Goal: Task Accomplishment & Management: Complete application form

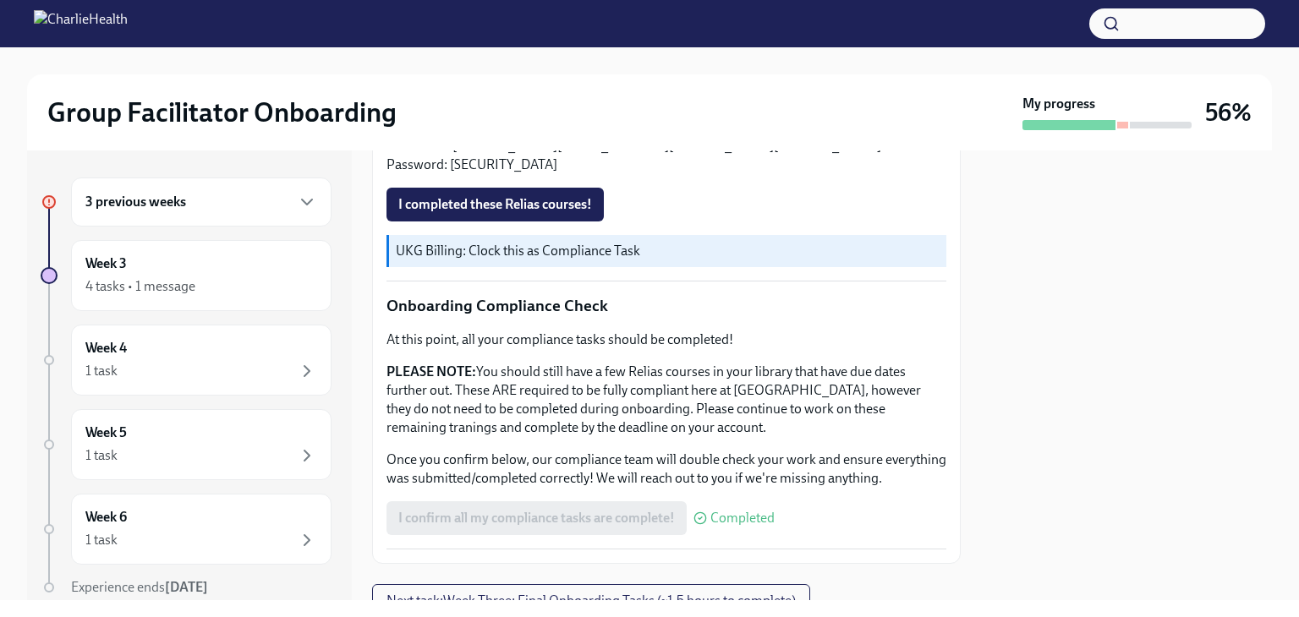
scroll to position [997, 0]
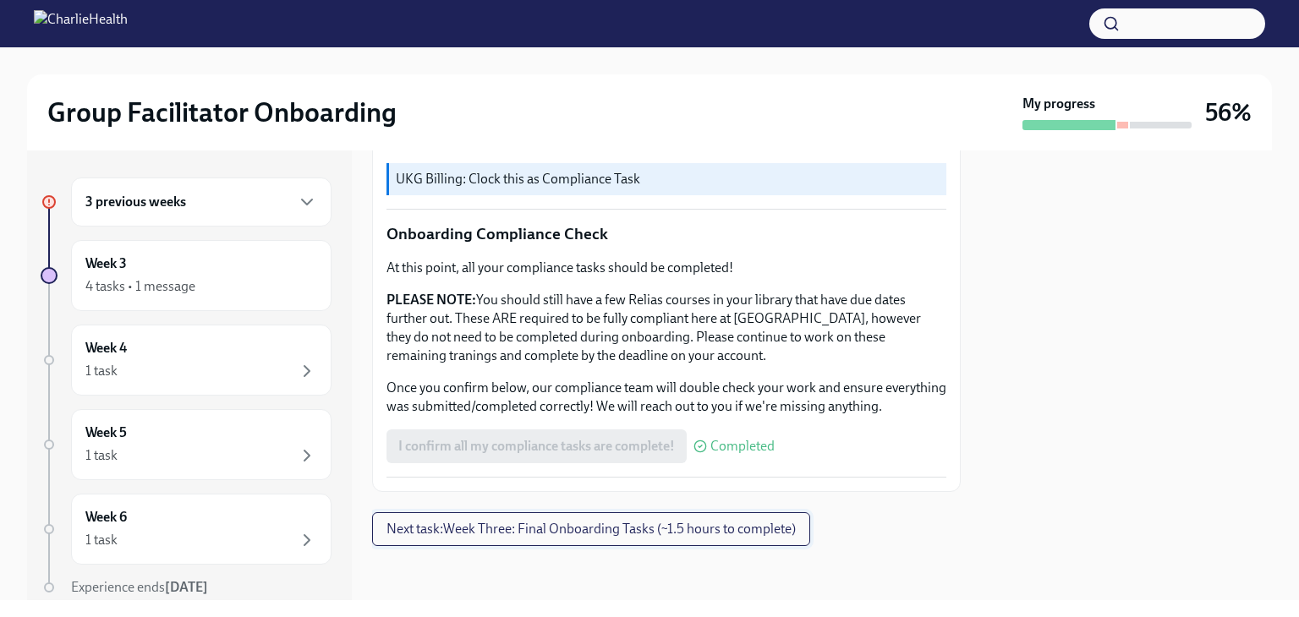
click at [710, 538] on button "Next task : Week Three: Final Onboarding Tasks (~1.5 hours to complete)" at bounding box center [591, 529] width 438 height 34
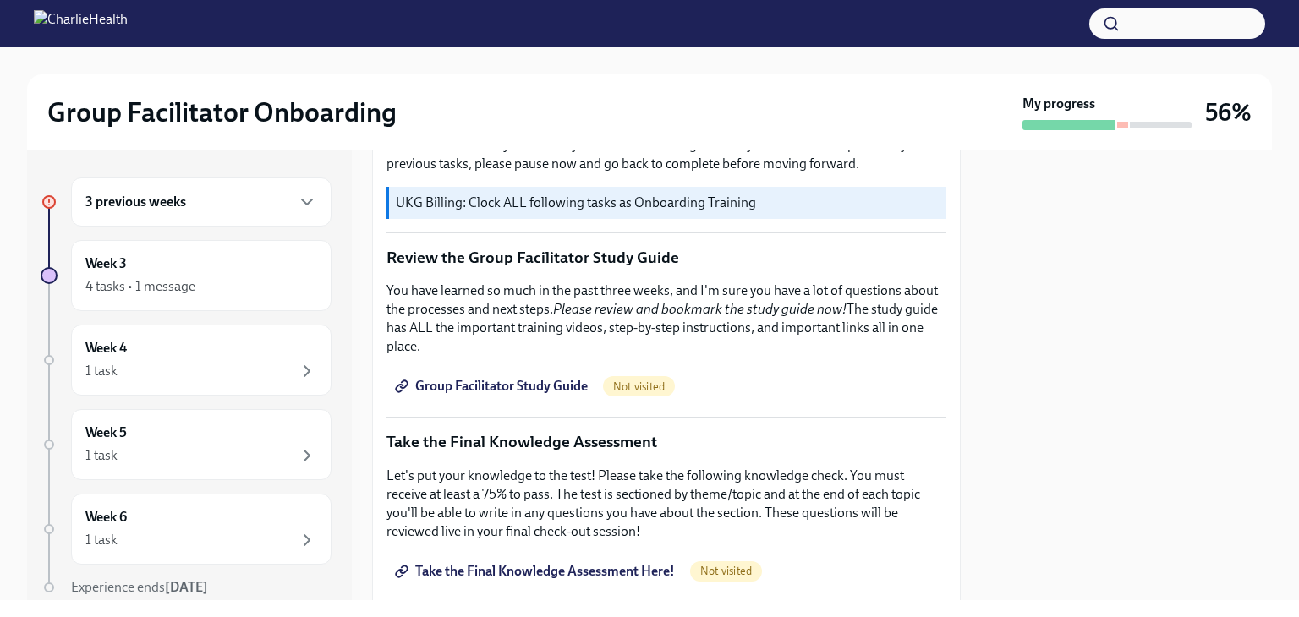
scroll to position [662, 0]
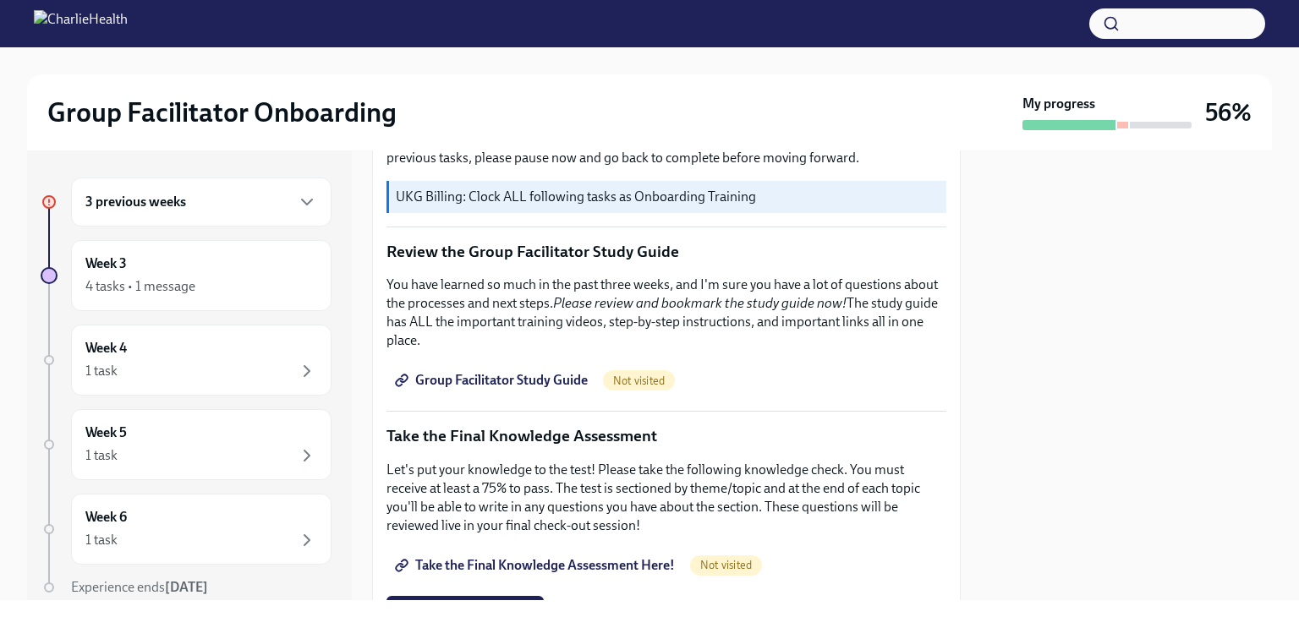
click at [475, 372] on span "Group Facilitator Study Guide" at bounding box center [492, 380] width 189 height 17
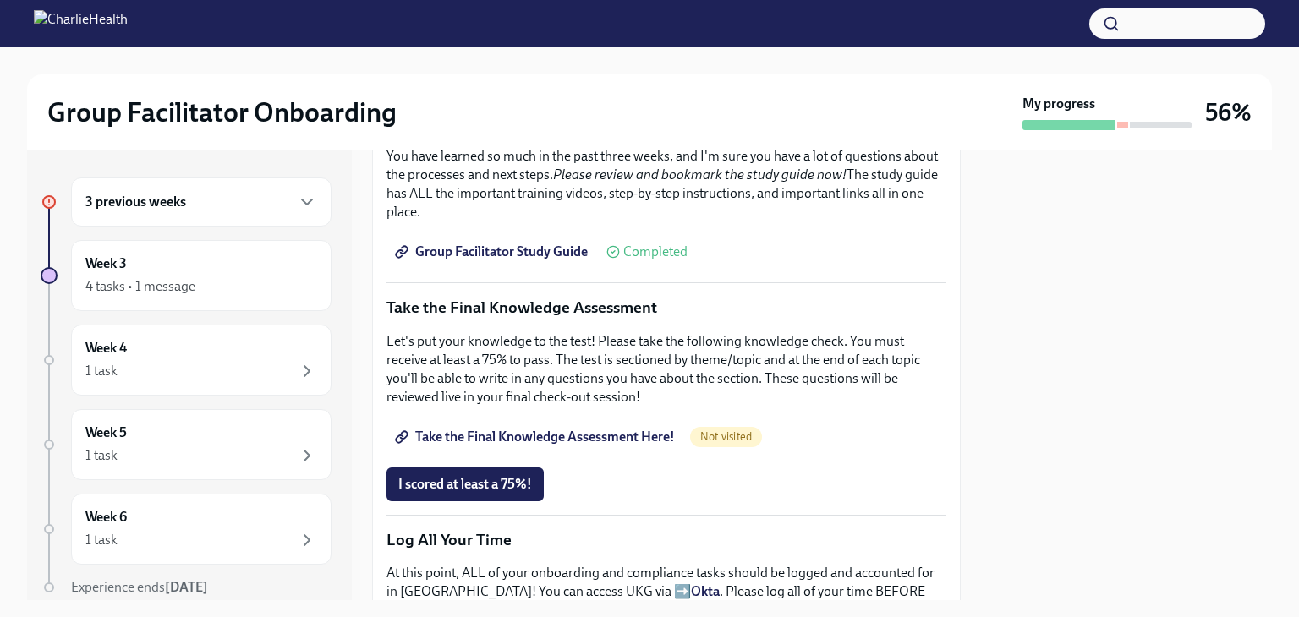
scroll to position [786, 0]
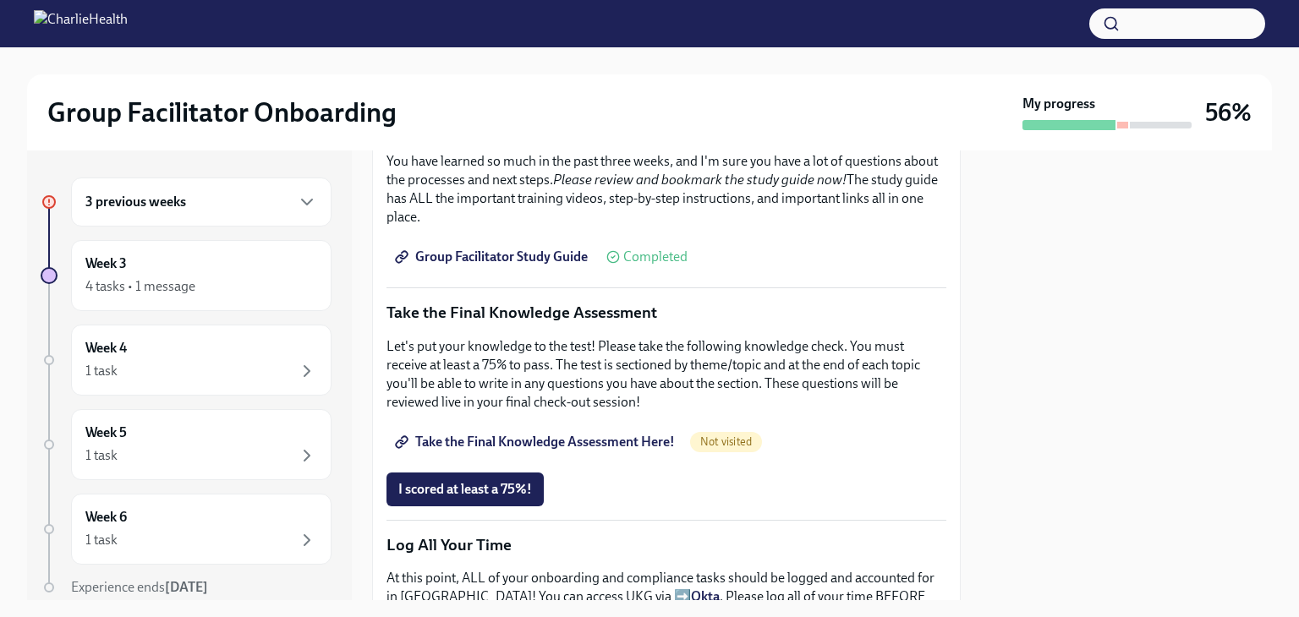
click at [507, 249] on span "Group Facilitator Study Guide" at bounding box center [492, 257] width 189 height 17
click at [631, 434] on span "Take the Final Knowledge Assessment Here!" at bounding box center [536, 442] width 277 height 17
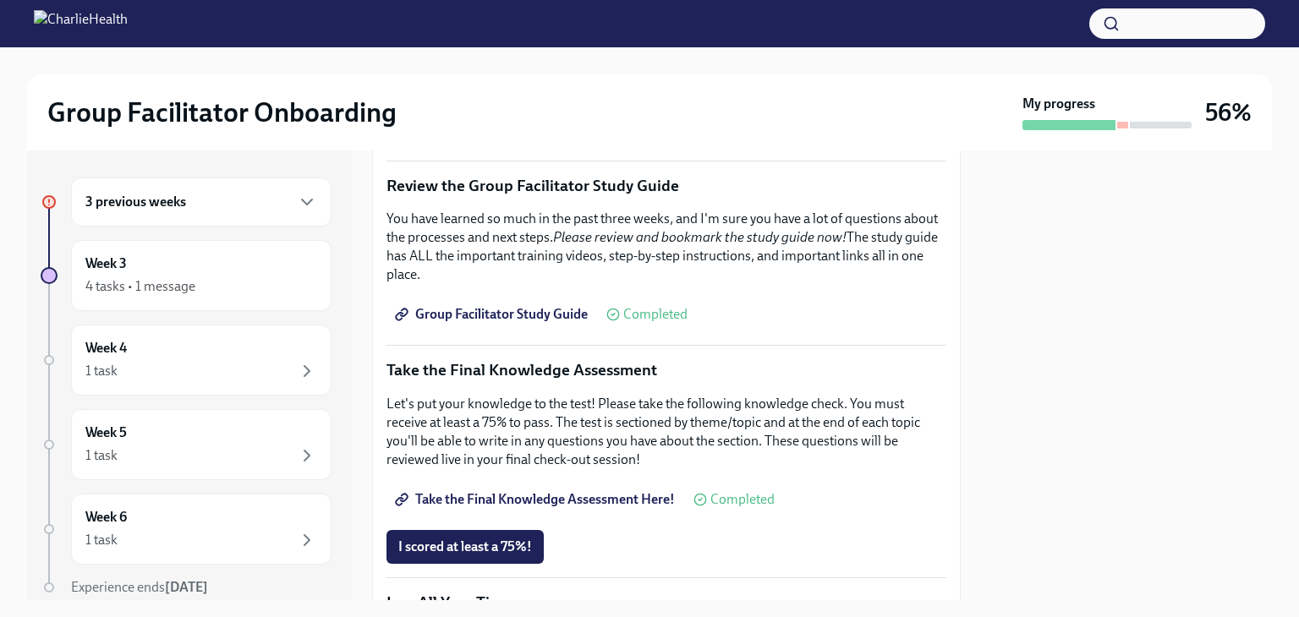
scroll to position [744, 0]
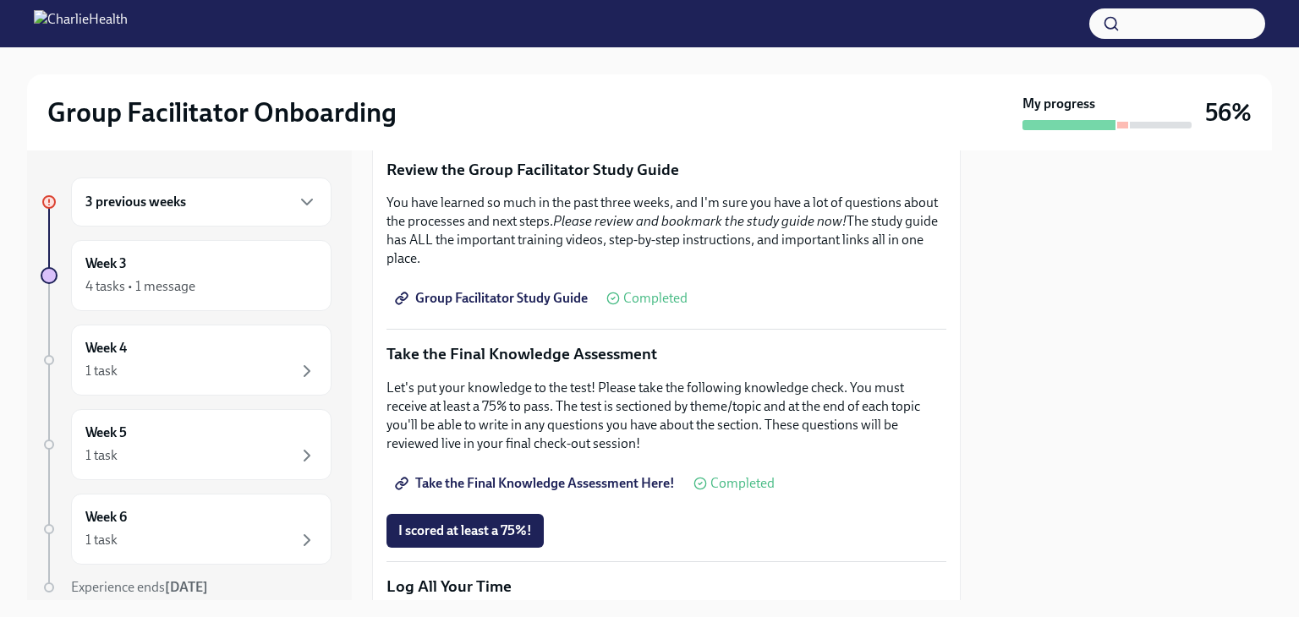
click at [548, 290] on span "Group Facilitator Study Guide" at bounding box center [492, 298] width 189 height 17
click at [480, 523] on span "I scored at least a 75%!" at bounding box center [465, 531] width 134 height 17
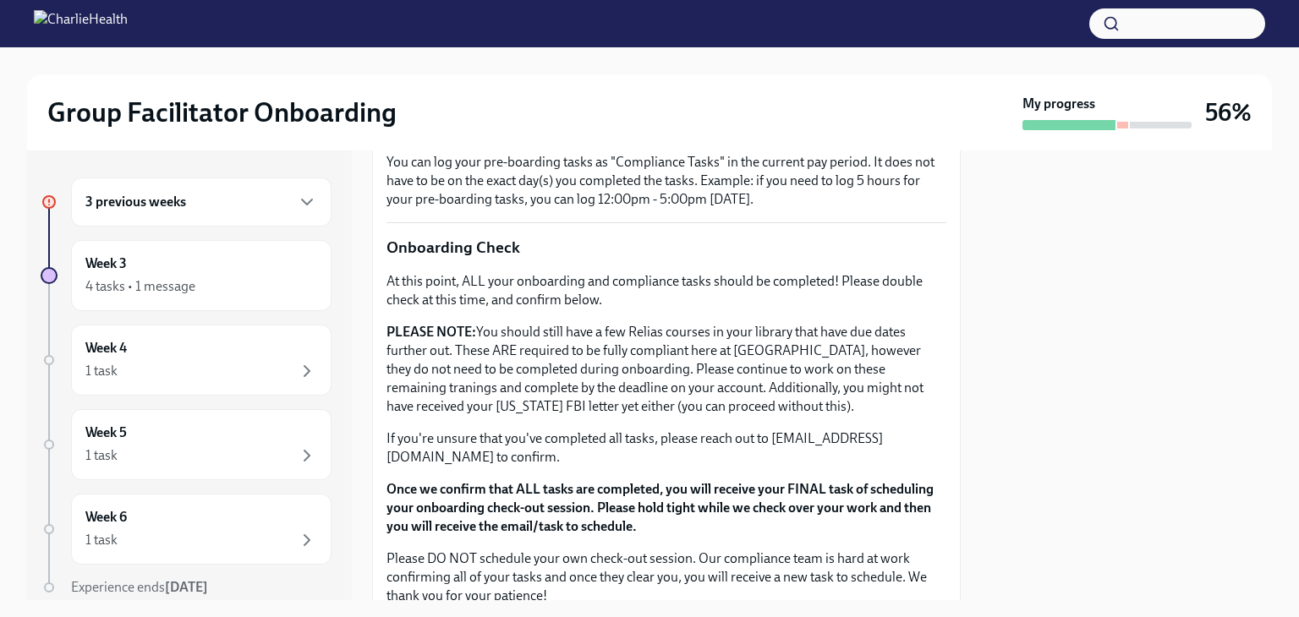
scroll to position [1309, 0]
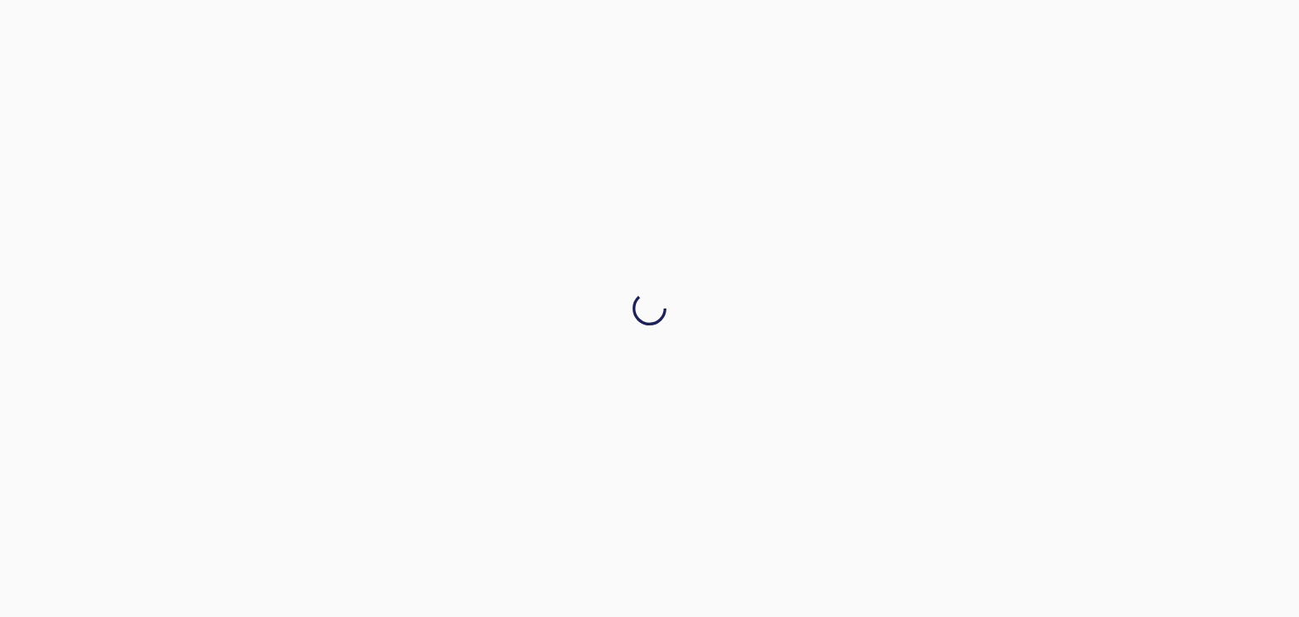
drag, startPoint x: 954, startPoint y: 422, endPoint x: 930, endPoint y: 558, distance: 138.2
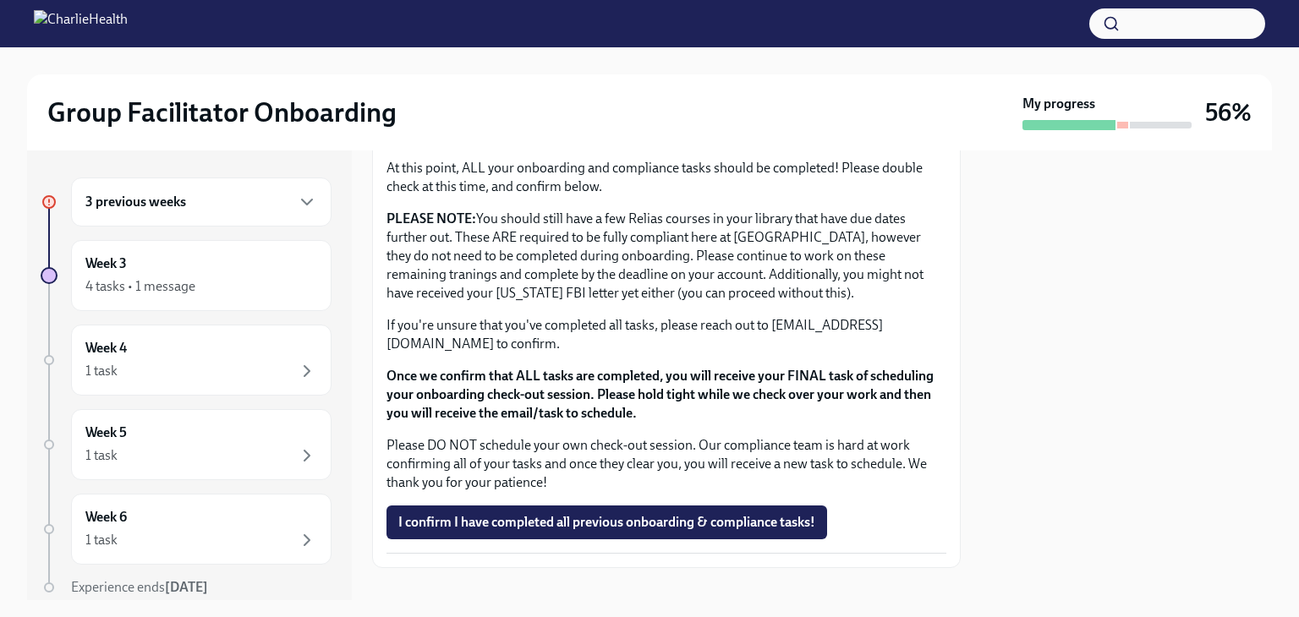
scroll to position [1429, 0]
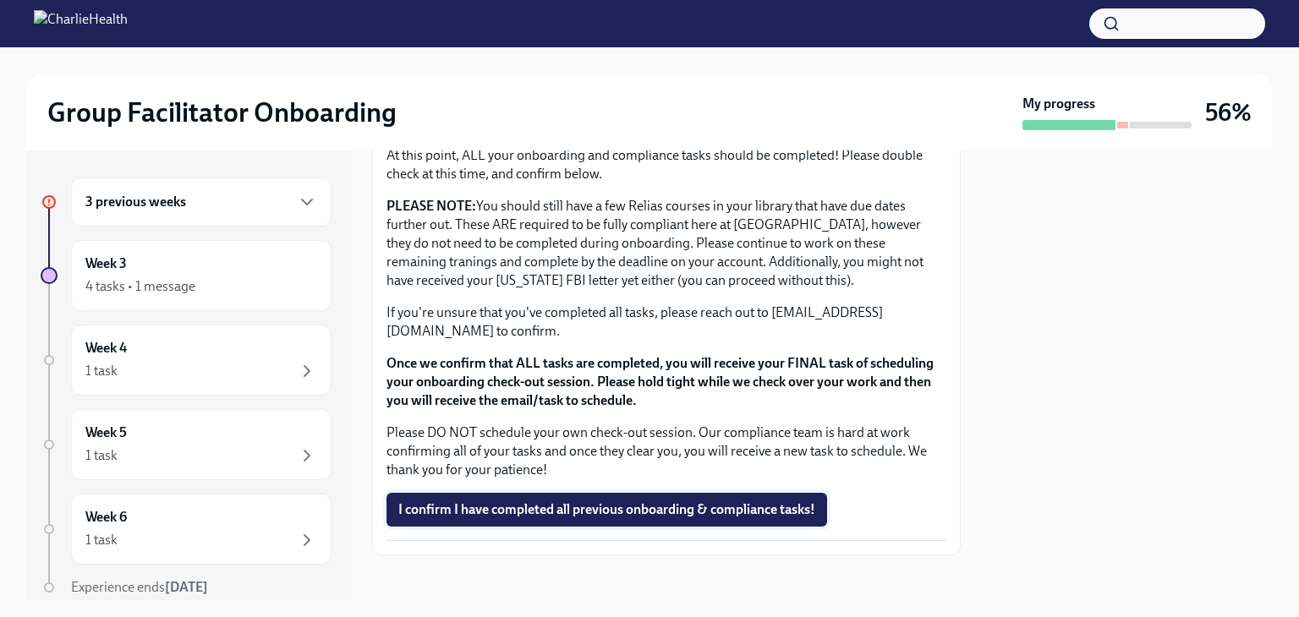
click at [724, 501] on span "I confirm I have completed all previous onboarding & compliance tasks!" at bounding box center [606, 509] width 417 height 17
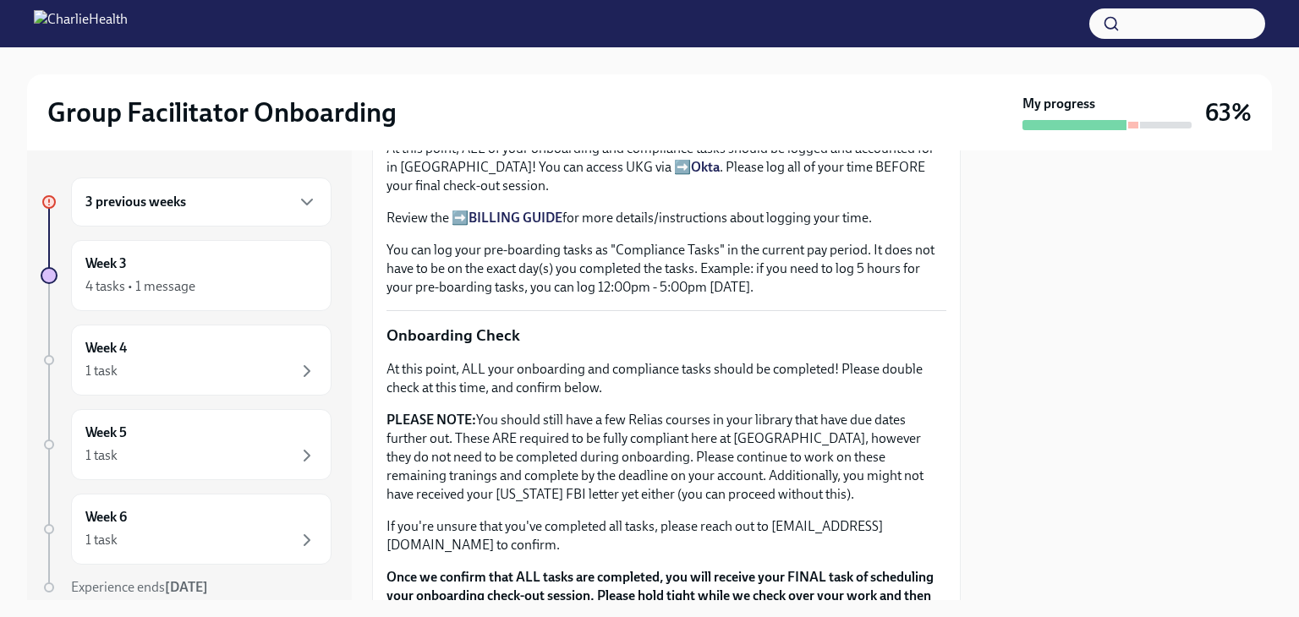
scroll to position [1224, 0]
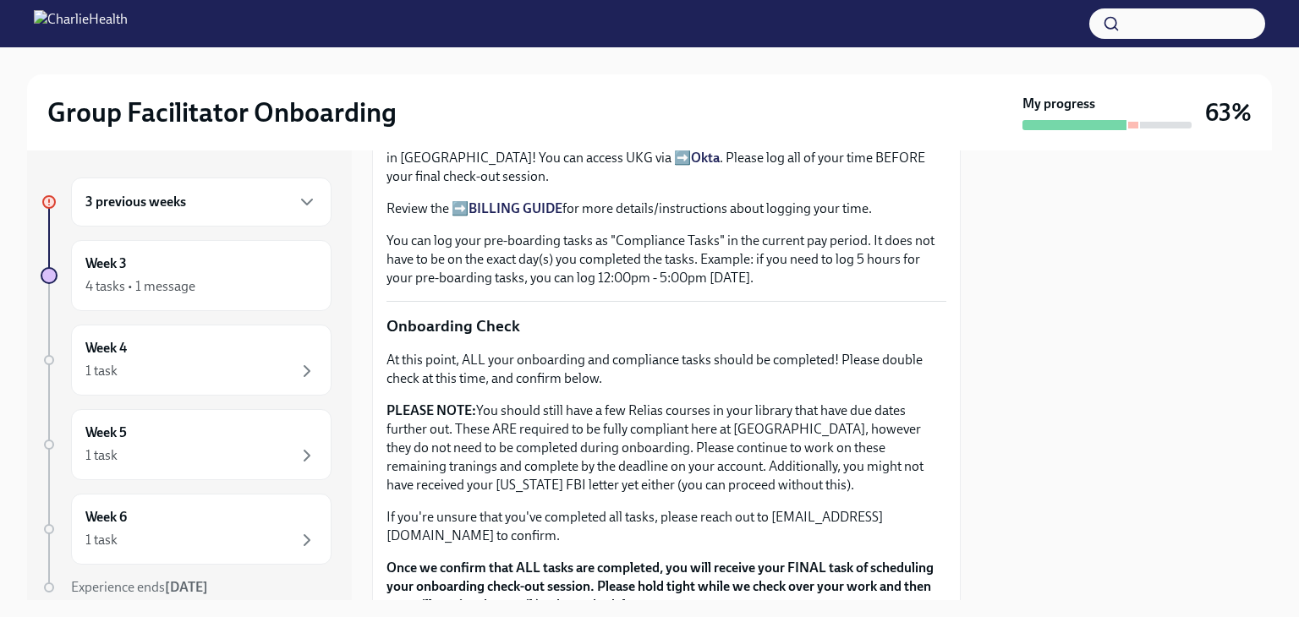
click at [501, 200] on strong "BILLING GUIDE" at bounding box center [515, 208] width 94 height 16
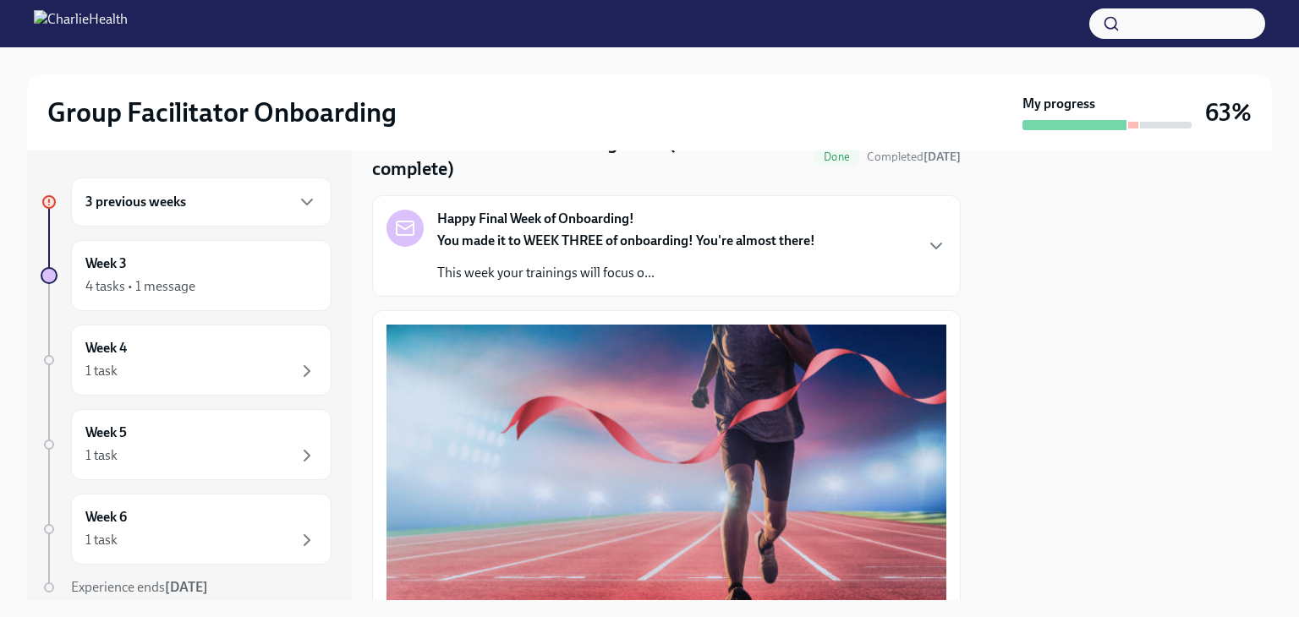
scroll to position [0, 0]
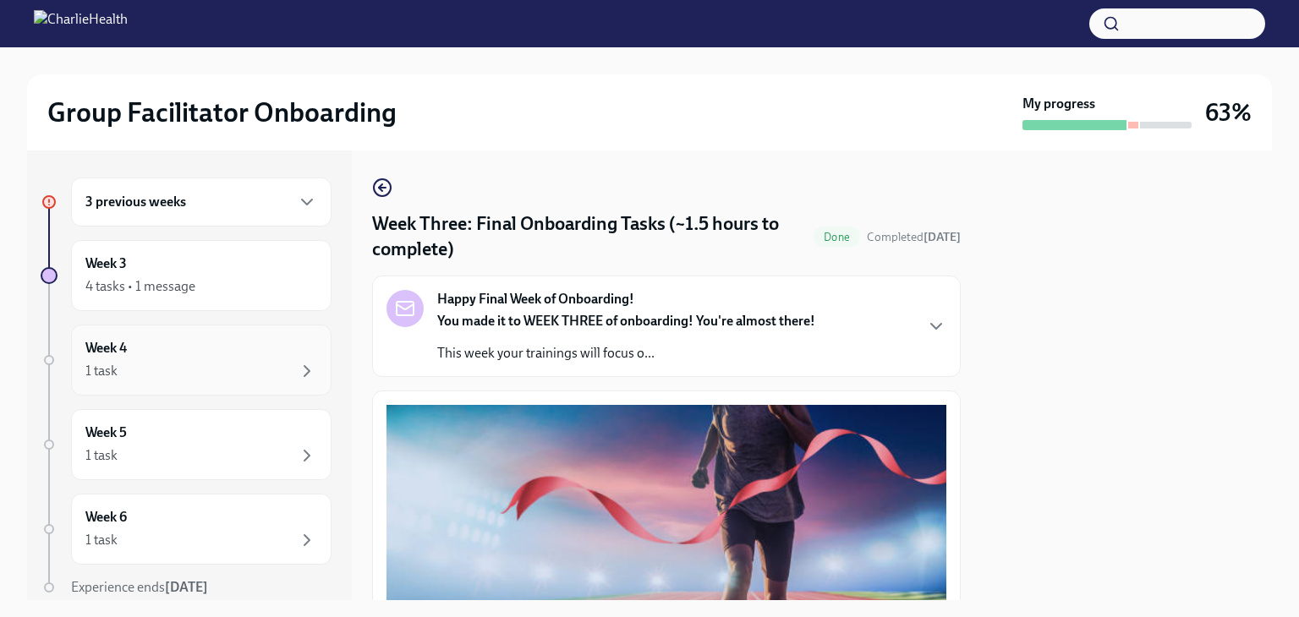
click at [221, 365] on div "1 task" at bounding box center [201, 371] width 232 height 20
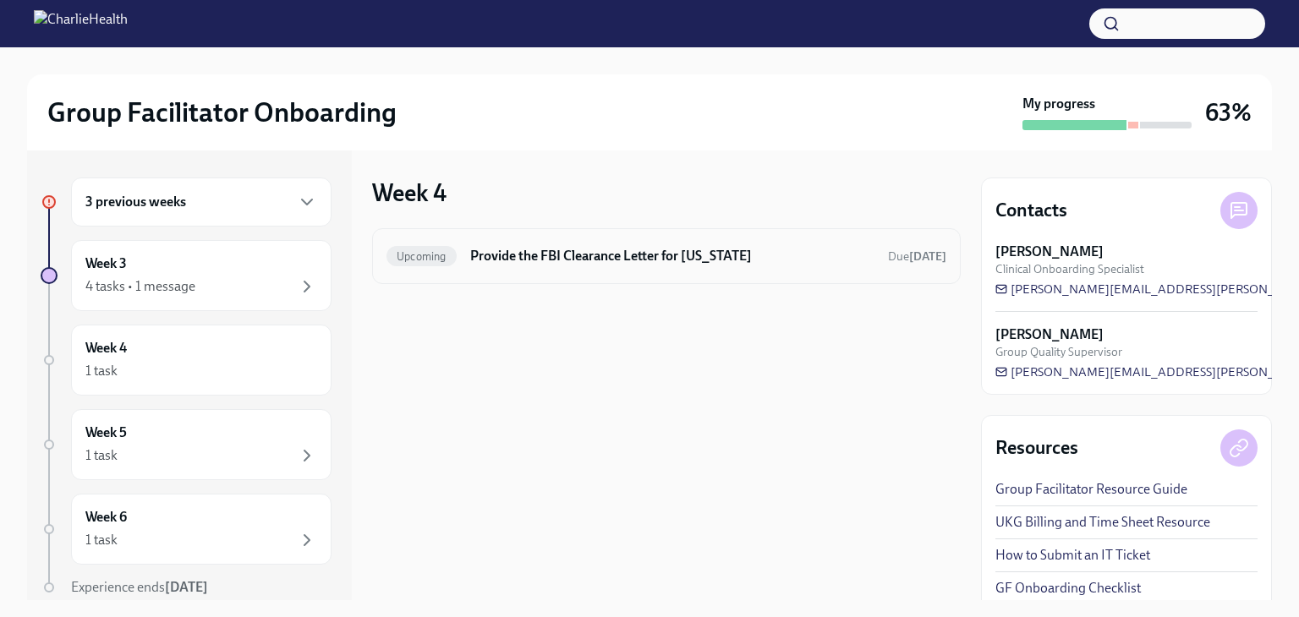
click at [426, 257] on span "Upcoming" at bounding box center [421, 256] width 70 height 13
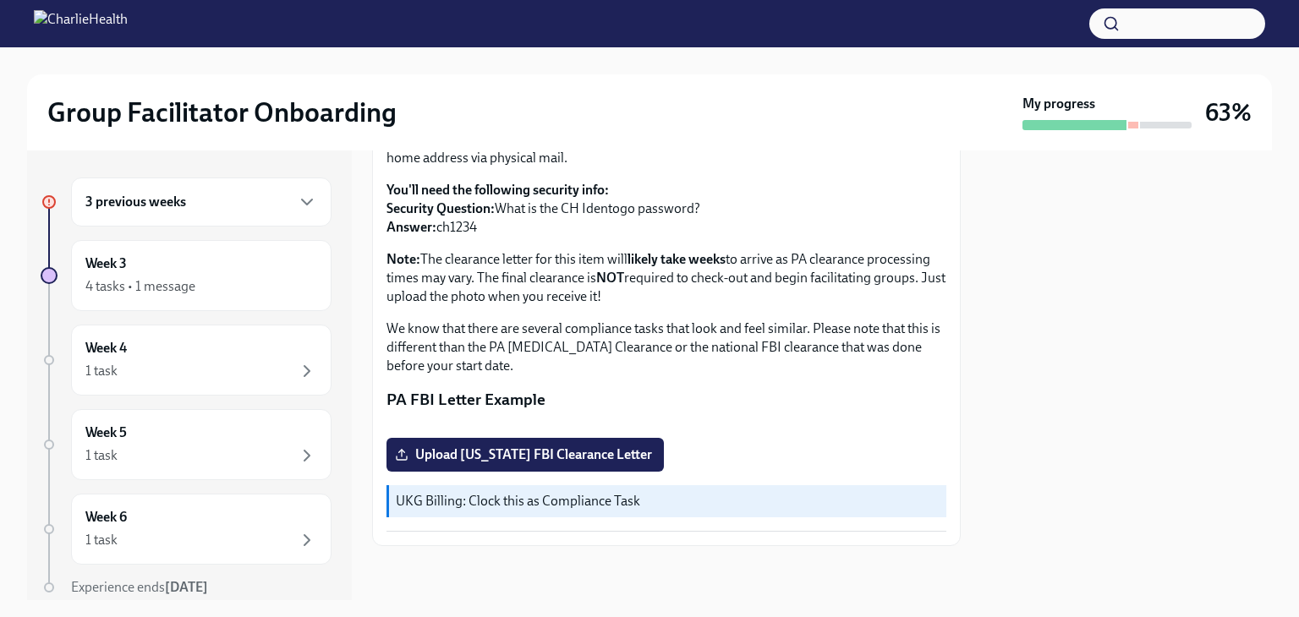
scroll to position [367, 0]
click at [135, 447] on div "1 task" at bounding box center [201, 456] width 232 height 20
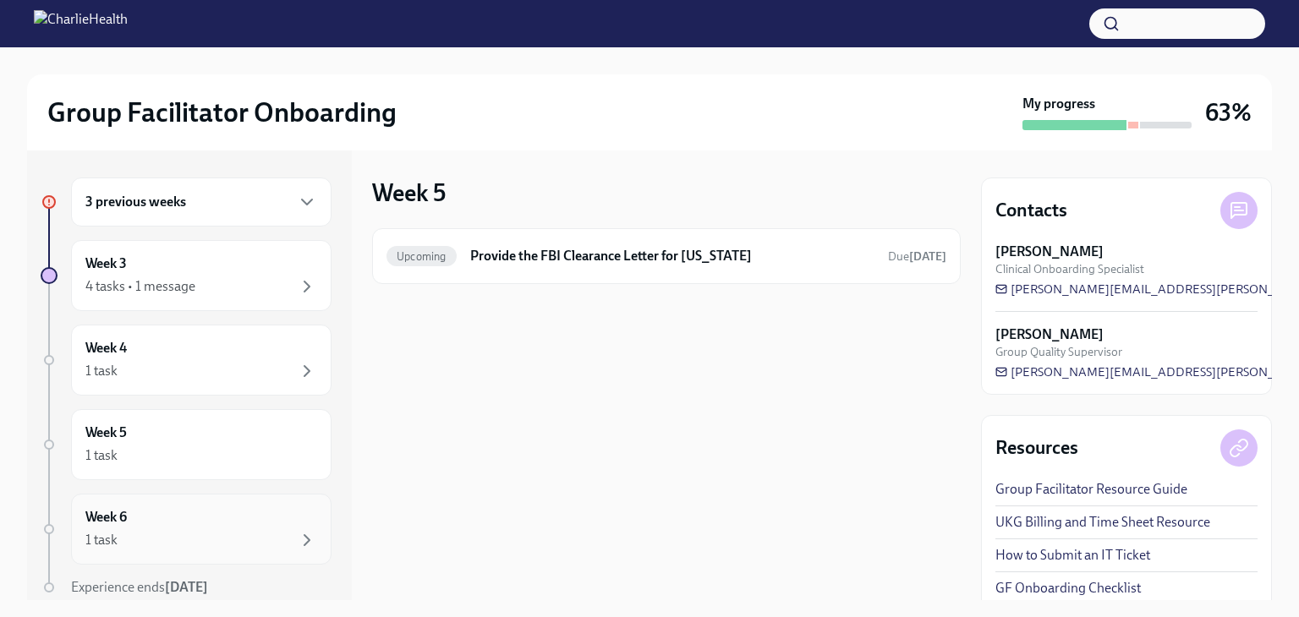
click at [252, 530] on div "1 task" at bounding box center [201, 540] width 232 height 20
click at [188, 530] on div "1 task" at bounding box center [201, 540] width 232 height 20
click at [270, 285] on div "4 tasks • 1 message" at bounding box center [201, 287] width 232 height 20
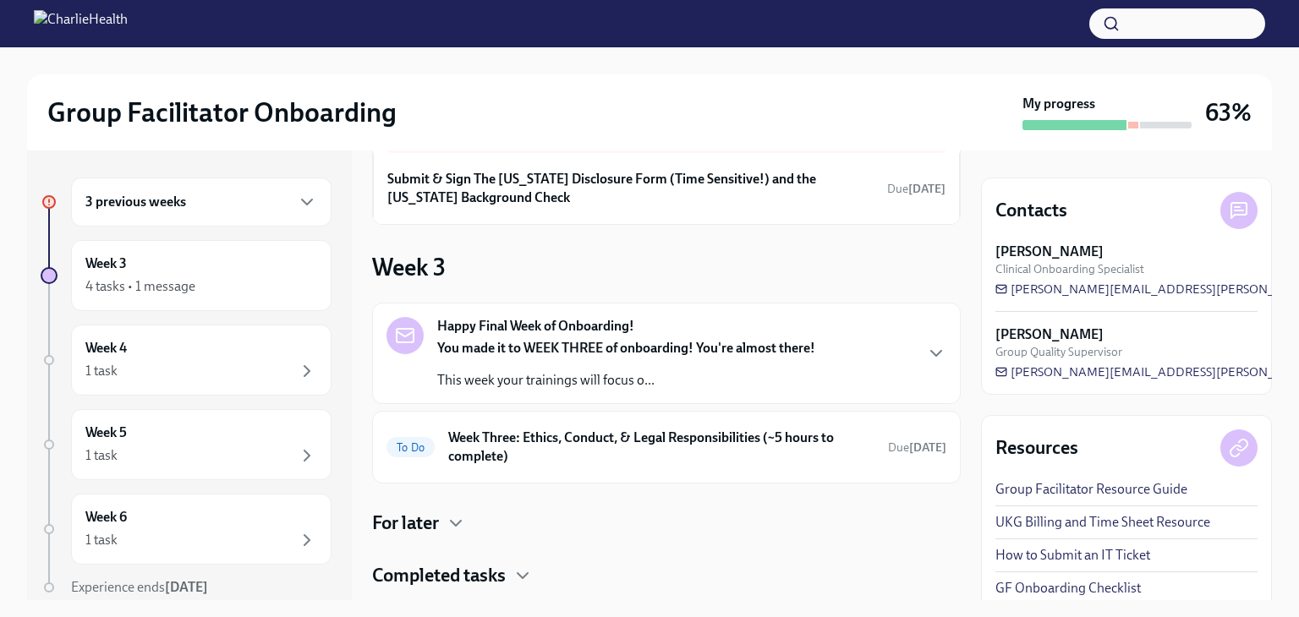
scroll to position [125, 0]
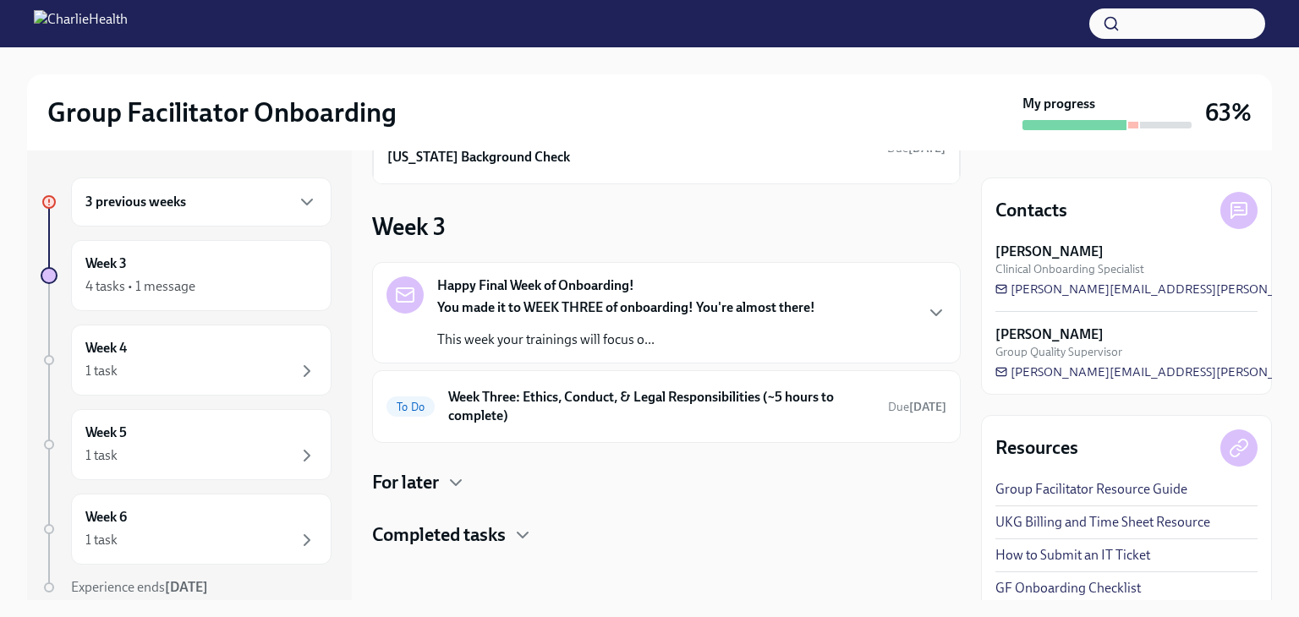
click at [497, 530] on h4 "Completed tasks" at bounding box center [439, 535] width 134 height 25
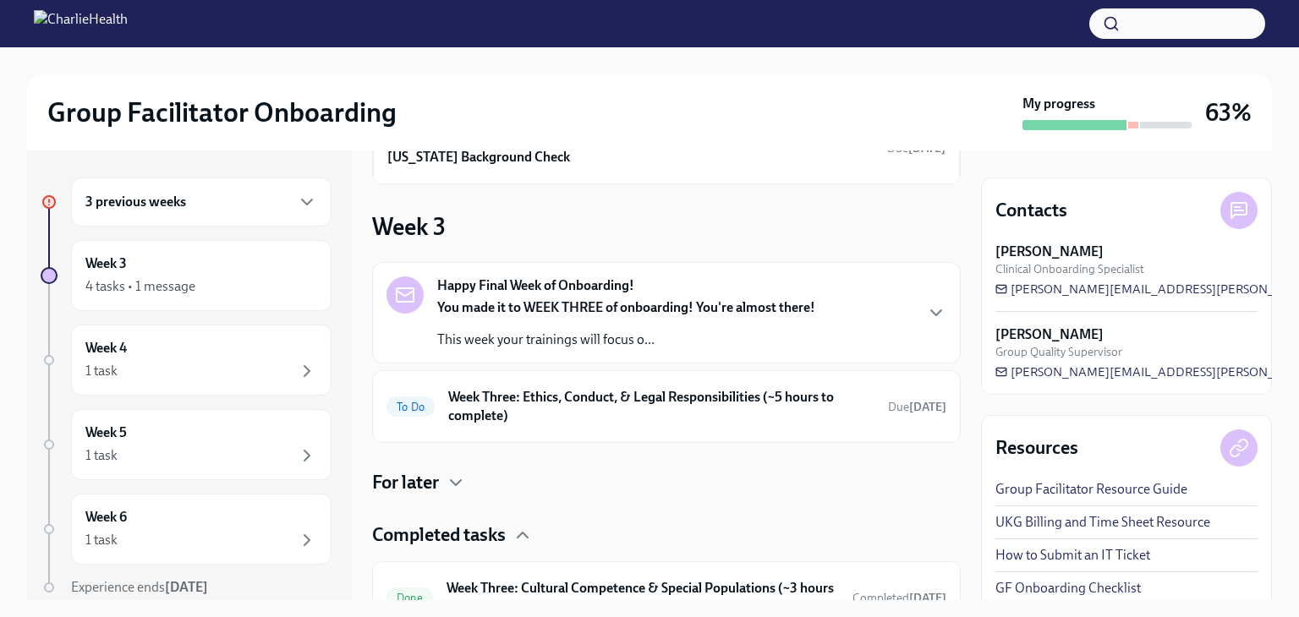
scroll to position [281, 0]
